Goal: Information Seeking & Learning: Learn about a topic

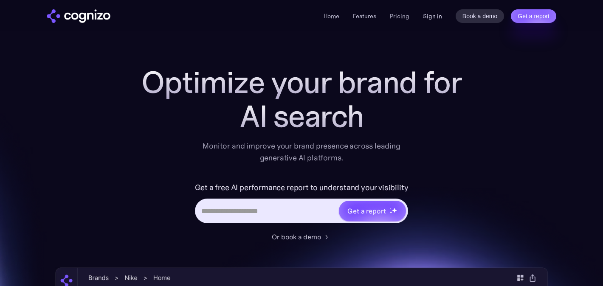
click at [442, 14] on link "Sign in" at bounding box center [432, 16] width 19 height 10
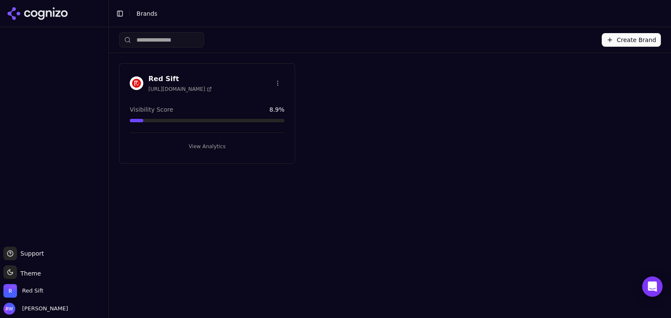
click at [247, 148] on button "View Analytics" at bounding box center [207, 147] width 155 height 14
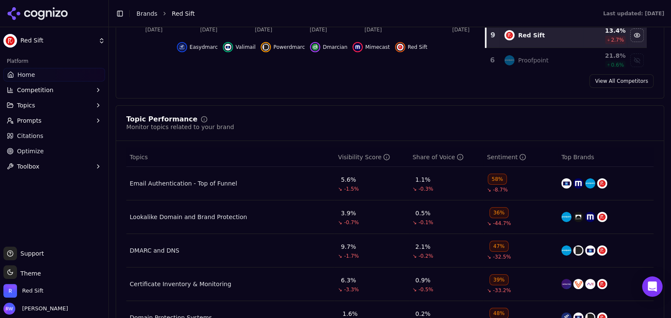
scroll to position [362, 0]
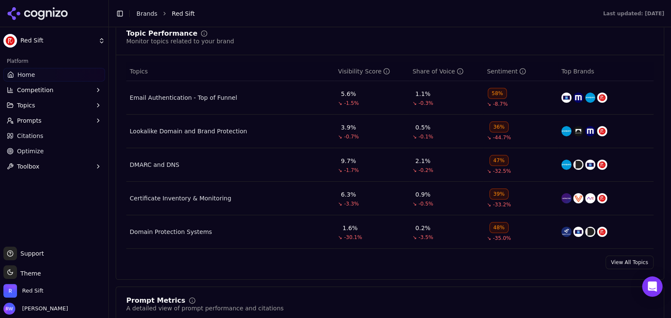
click at [497, 93] on div "58%" at bounding box center [496, 93] width 19 height 11
click at [216, 97] on div "Email Authentication - Top of Funnel" at bounding box center [183, 97] width 107 height 8
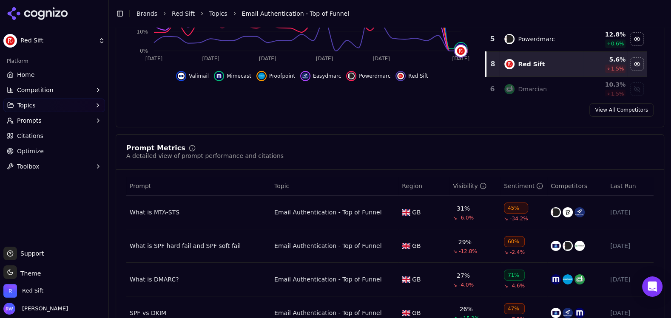
scroll to position [266, 0]
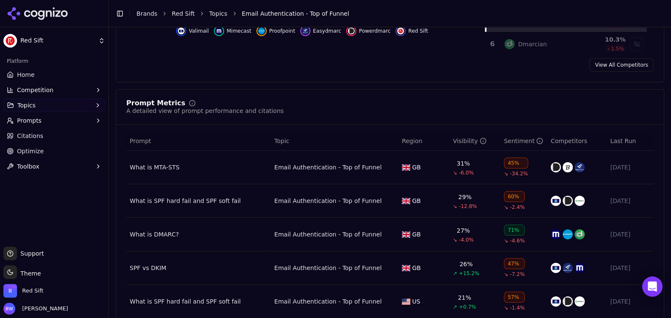
click at [175, 165] on div "What is MTA-STS" at bounding box center [199, 167] width 138 height 8
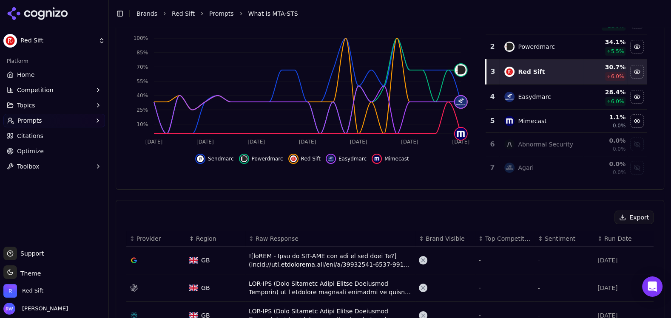
scroll to position [239, 0]
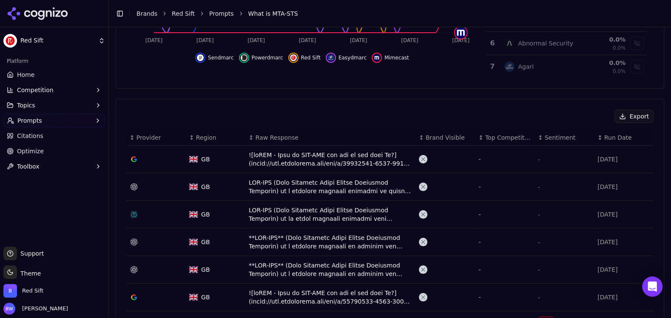
click at [561, 136] on span "Sentiment" at bounding box center [559, 137] width 31 height 8
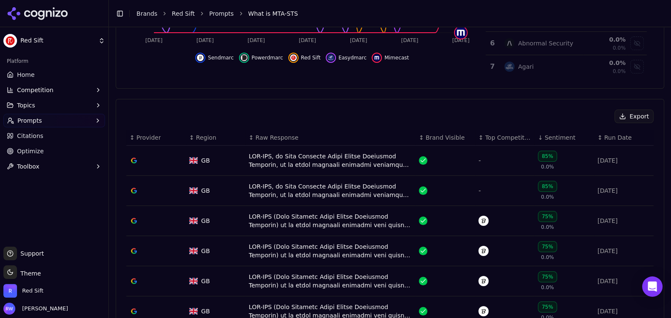
click at [561, 136] on span "Sentiment" at bounding box center [559, 137] width 31 height 8
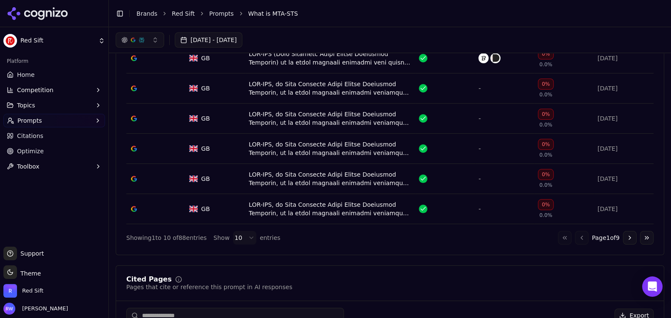
scroll to position [439, 0]
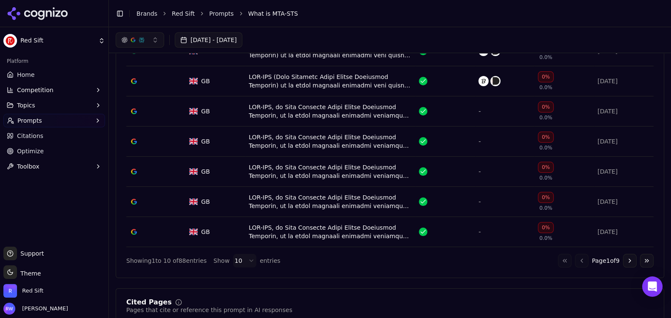
click at [627, 261] on button "Go to next page" at bounding box center [630, 261] width 14 height 14
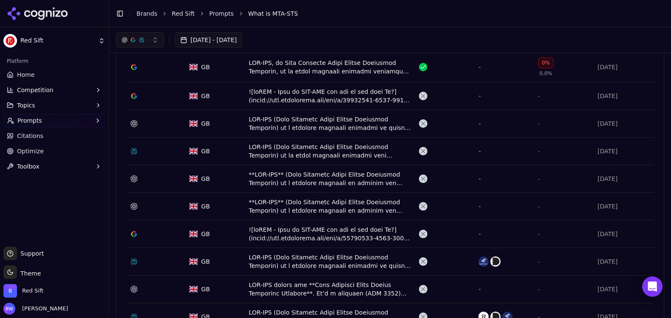
scroll to position [265, 0]
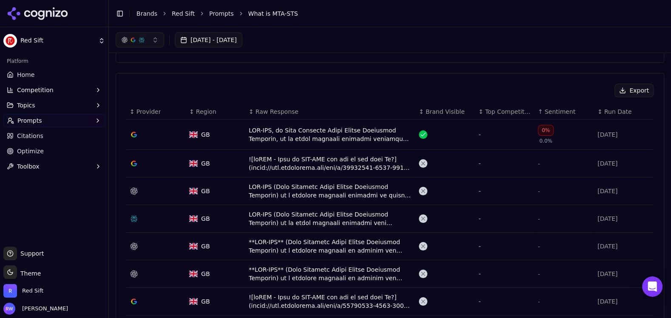
click at [546, 130] on div "0%" at bounding box center [546, 130] width 16 height 11
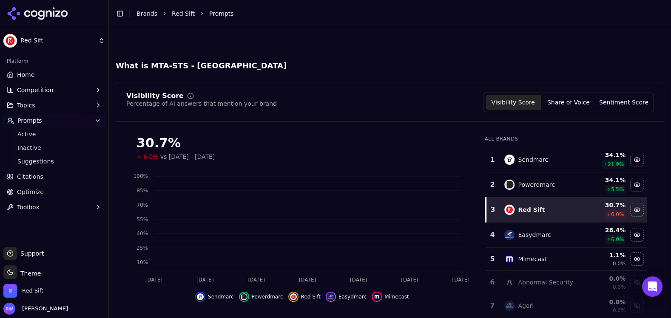
scroll to position [291, 0]
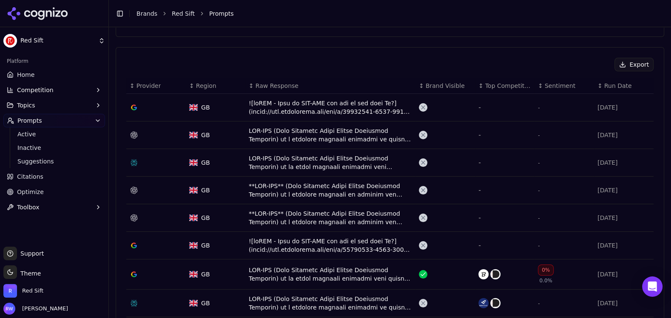
click at [349, 295] on div "Data table" at bounding box center [330, 303] width 163 height 17
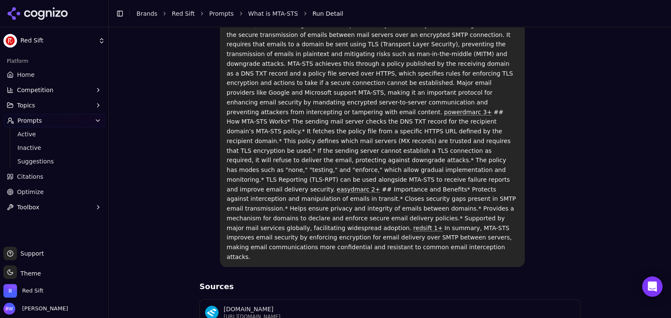
scroll to position [89, 0]
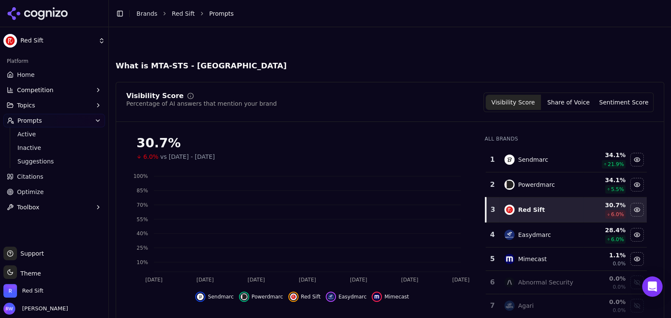
scroll to position [317, 0]
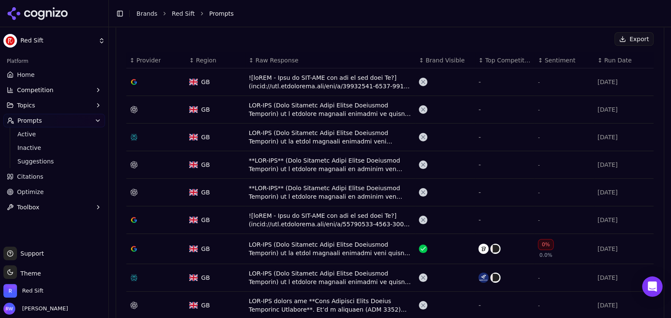
click at [315, 275] on div "Data table" at bounding box center [330, 277] width 163 height 17
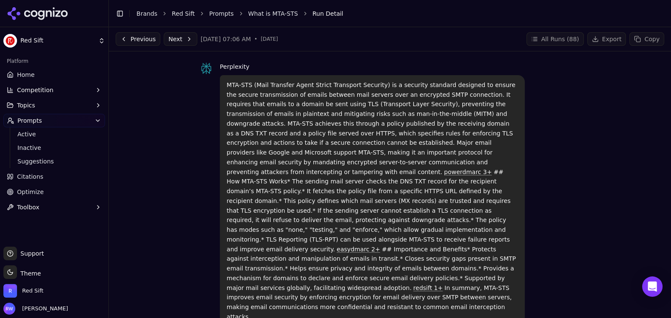
scroll to position [31, 0]
